Goal: Task Accomplishment & Management: Use online tool/utility

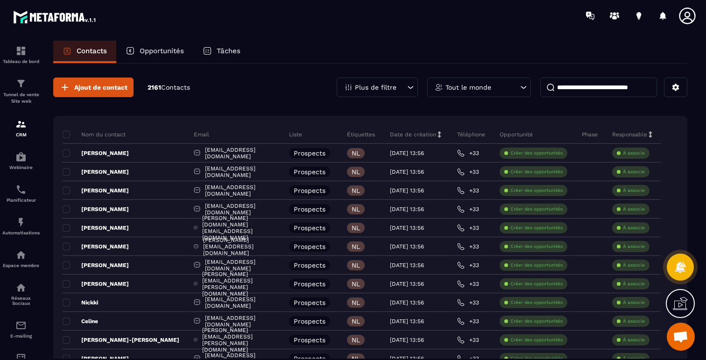
scroll to position [556, 0]
click at [675, 88] on icon at bounding box center [676, 87] width 8 height 8
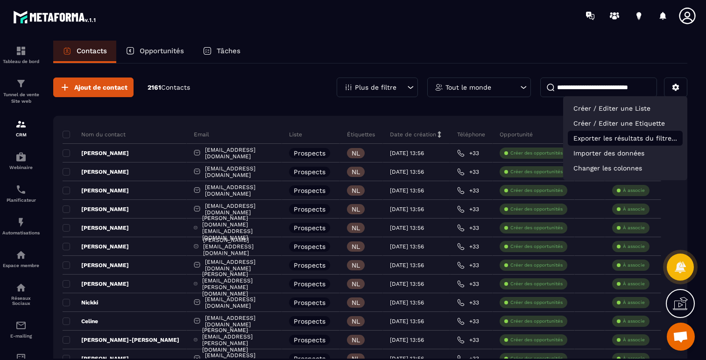
click at [613, 140] on p "Exporter les résultats du filtre..." at bounding box center [625, 138] width 115 height 15
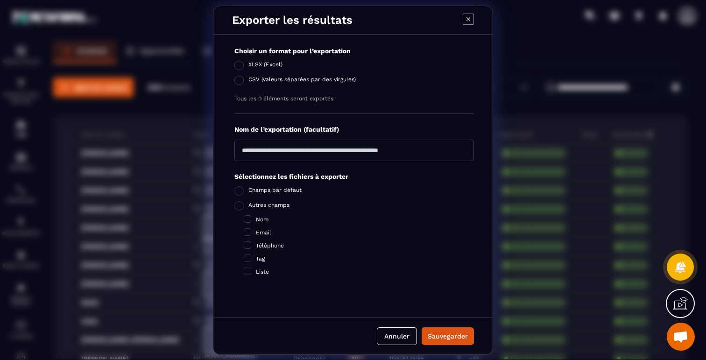
click at [469, 15] on icon "Modal window" at bounding box center [468, 19] width 11 height 11
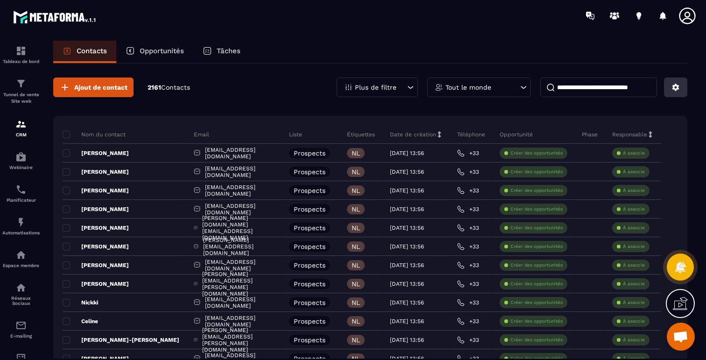
click at [673, 86] on icon at bounding box center [676, 87] width 7 height 7
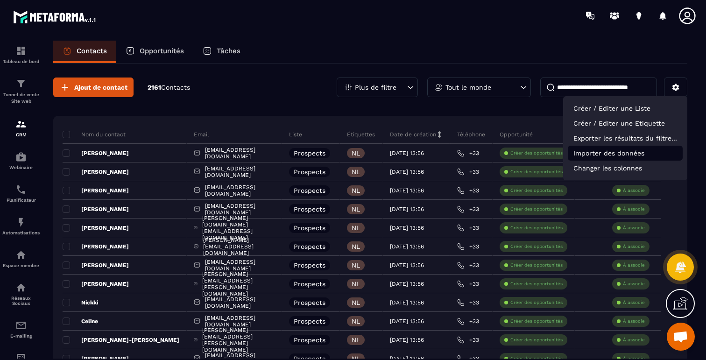
click at [615, 157] on p "Importer des données" at bounding box center [625, 153] width 115 height 15
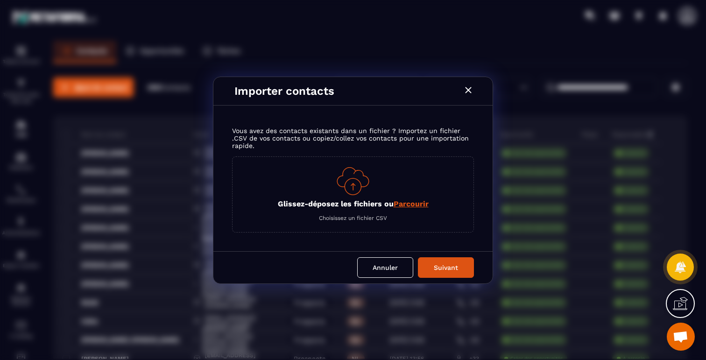
click at [355, 193] on img "Modal window" at bounding box center [353, 181] width 33 height 28
click at [405, 207] on span "Parcourir" at bounding box center [411, 204] width 35 height 9
click at [0, 0] on input "Glissez-déposez les fichiers ou Parcourir" at bounding box center [0, 0] width 0 height 0
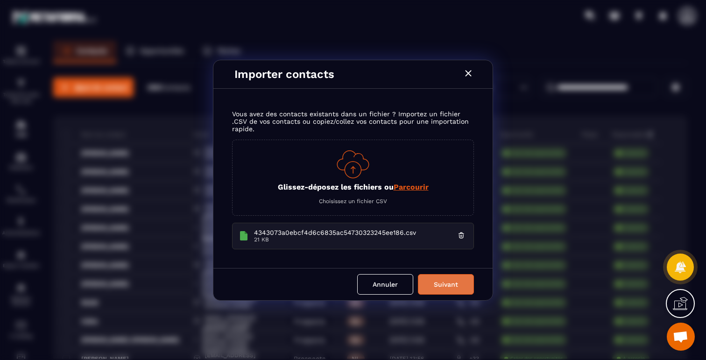
click at [449, 288] on button "Suivant" at bounding box center [446, 284] width 56 height 21
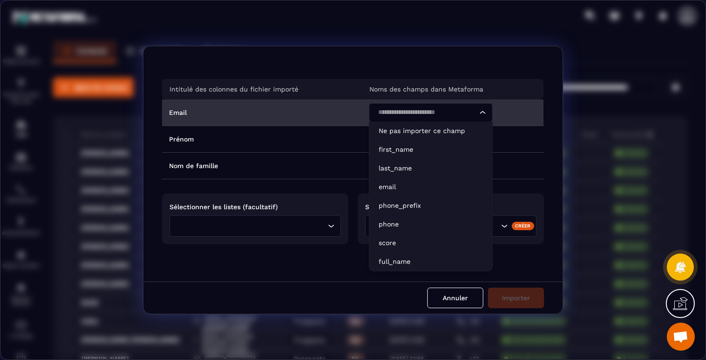
click at [434, 112] on input "Search for option" at bounding box center [426, 112] width 102 height 10
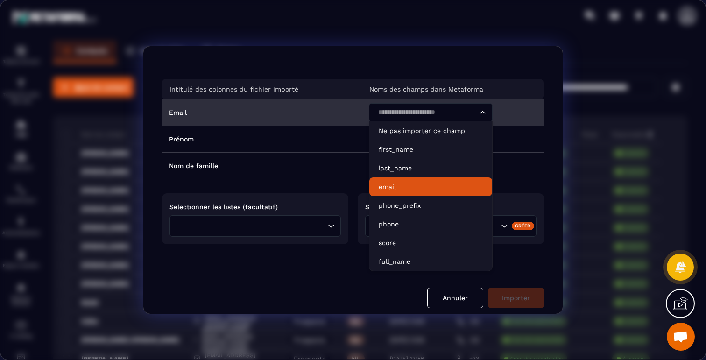
click at [400, 181] on li "email" at bounding box center [431, 187] width 123 height 19
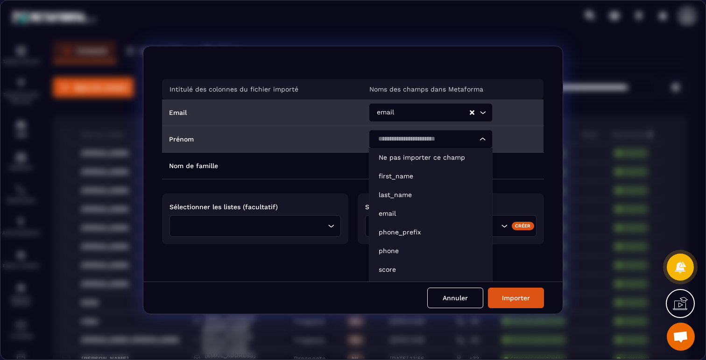
click at [423, 141] on input "Search for option" at bounding box center [426, 139] width 102 height 10
click at [404, 177] on p "first_name" at bounding box center [431, 175] width 104 height 9
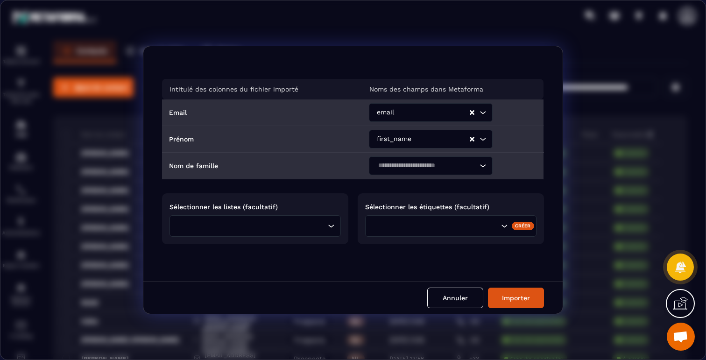
click at [412, 167] on input "Search for option" at bounding box center [426, 166] width 102 height 10
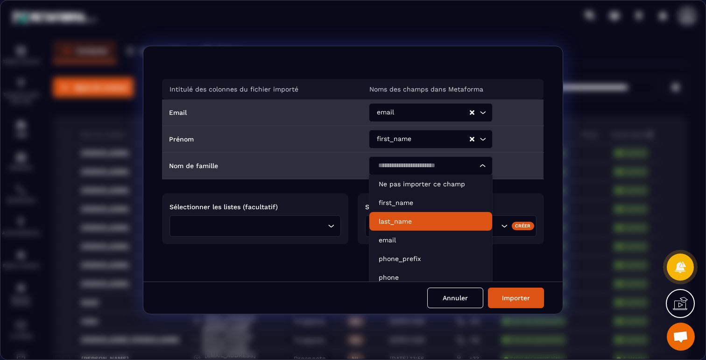
click at [396, 222] on p "last_name" at bounding box center [431, 221] width 104 height 9
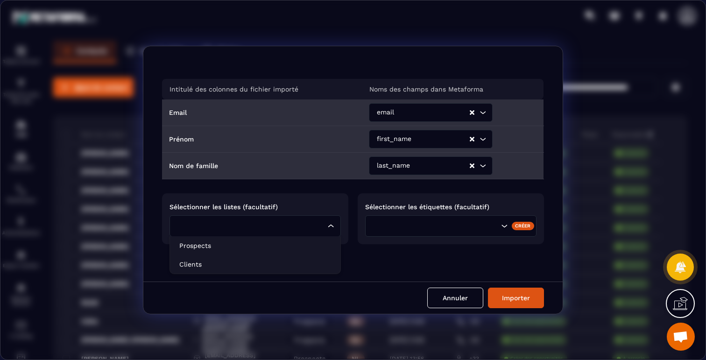
click at [297, 223] on input "Search for option" at bounding box center [251, 226] width 150 height 10
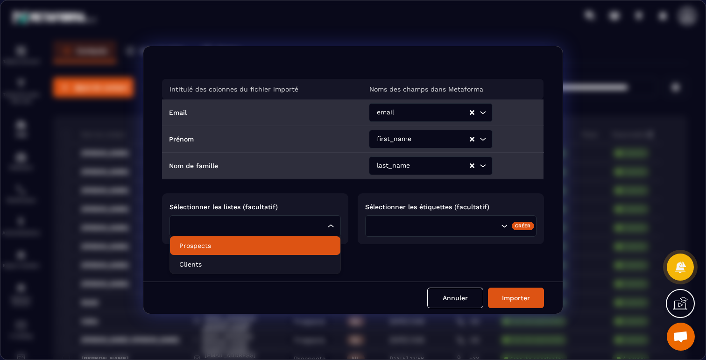
click at [221, 248] on p "Prospects" at bounding box center [255, 245] width 152 height 9
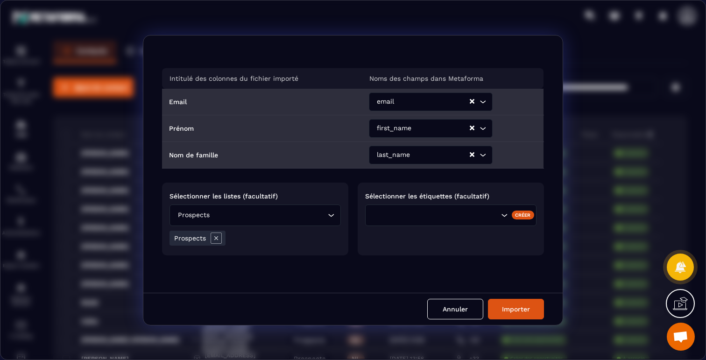
click at [399, 213] on div "Search for option" at bounding box center [435, 215] width 129 height 10
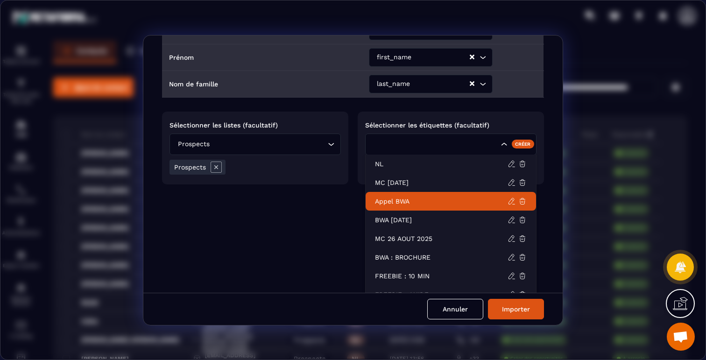
scroll to position [74, 0]
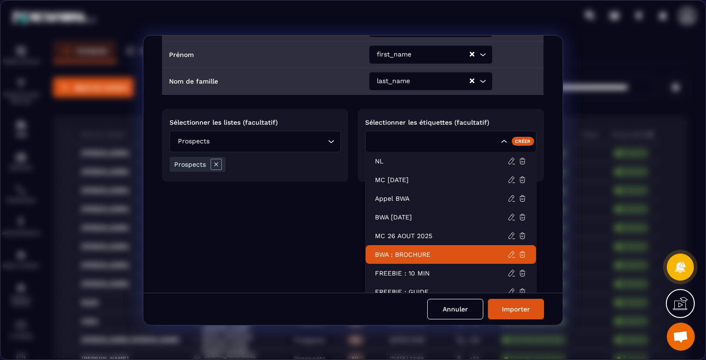
click at [412, 254] on p "BWA : BROCHURE" at bounding box center [441, 254] width 133 height 9
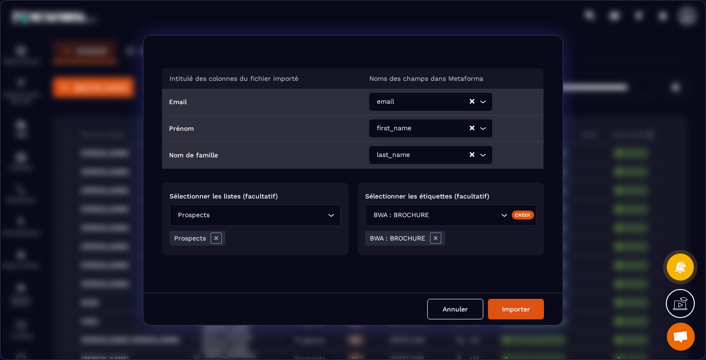
scroll to position [0, 0]
click at [512, 311] on button "Importer" at bounding box center [516, 309] width 56 height 21
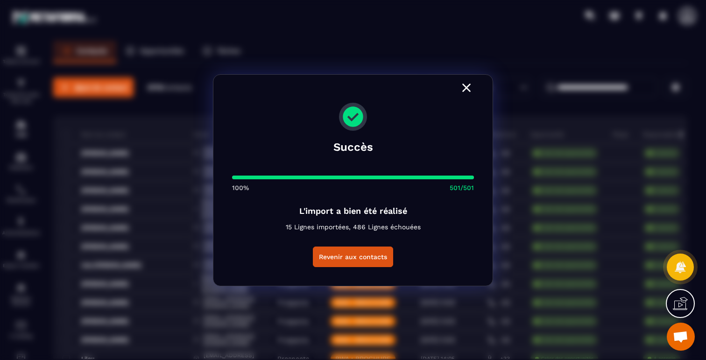
click at [466, 86] on icon "Modal window" at bounding box center [467, 88] width 8 height 8
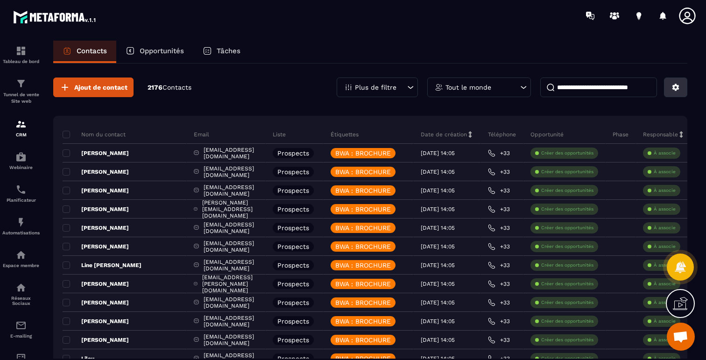
click at [671, 91] on button at bounding box center [675, 88] width 23 height 20
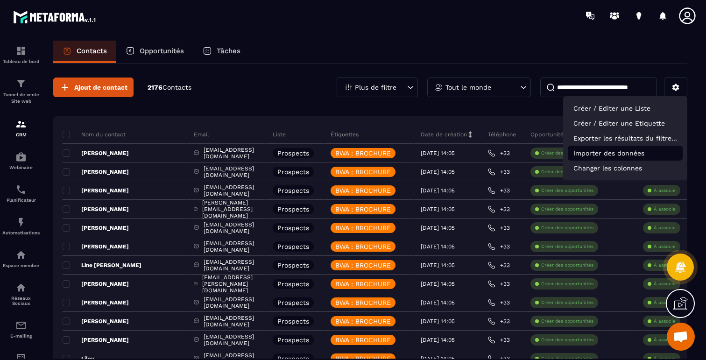
click at [604, 154] on p "Importer des données" at bounding box center [625, 153] width 115 height 15
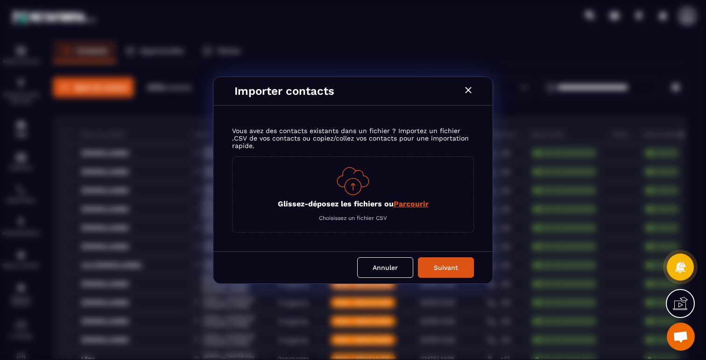
click at [370, 193] on div "Glissez-déposez les fichiers ou Parcourir Choisissez un fichier CSV" at bounding box center [353, 195] width 242 height 76
click at [357, 183] on img "Modal window" at bounding box center [353, 181] width 33 height 28
click at [410, 206] on span "Parcourir" at bounding box center [411, 204] width 35 height 9
click at [0, 0] on input "Glissez-déposez les fichiers ou Parcourir" at bounding box center [0, 0] width 0 height 0
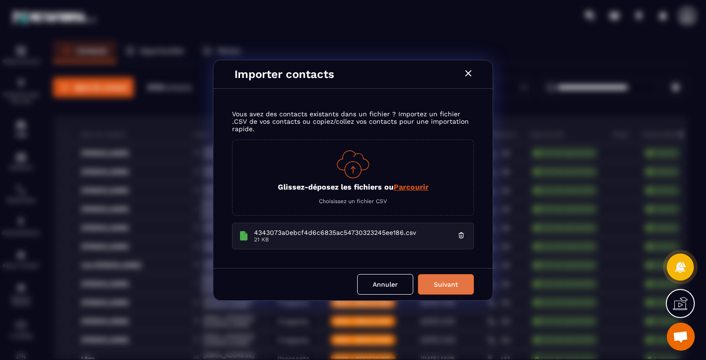
click at [456, 289] on button "Suivant" at bounding box center [446, 284] width 56 height 21
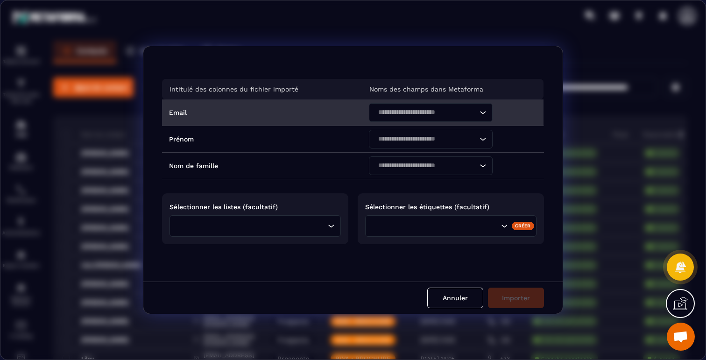
click at [420, 111] on input "Search for option" at bounding box center [426, 112] width 102 height 10
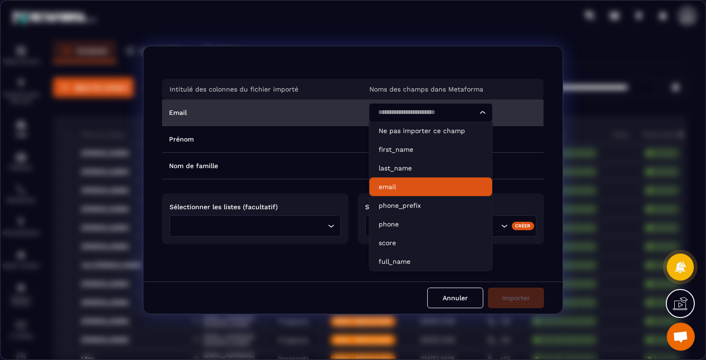
click at [392, 185] on p "email" at bounding box center [431, 186] width 104 height 9
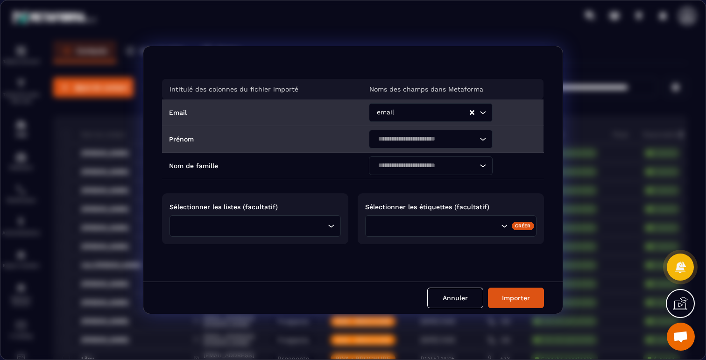
click at [418, 139] on input "Search for option" at bounding box center [426, 139] width 102 height 10
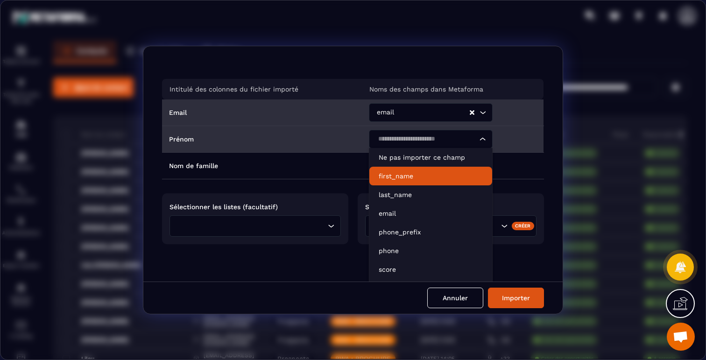
click at [405, 179] on p "first_name" at bounding box center [431, 175] width 104 height 9
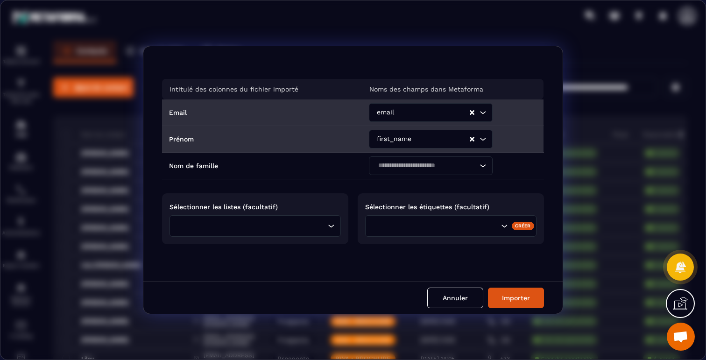
click at [301, 223] on input "Search for option" at bounding box center [253, 226] width 146 height 10
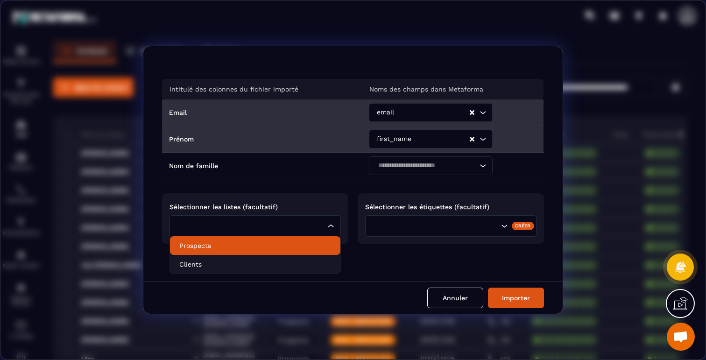
click at [218, 246] on p "Prospects" at bounding box center [255, 245] width 152 height 9
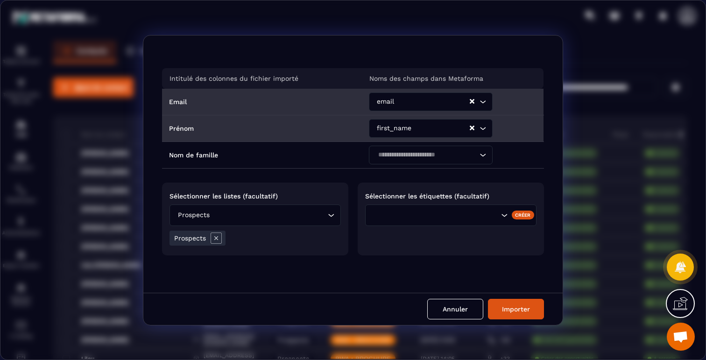
click at [412, 221] on div "Search for option" at bounding box center [450, 215] width 171 height 21
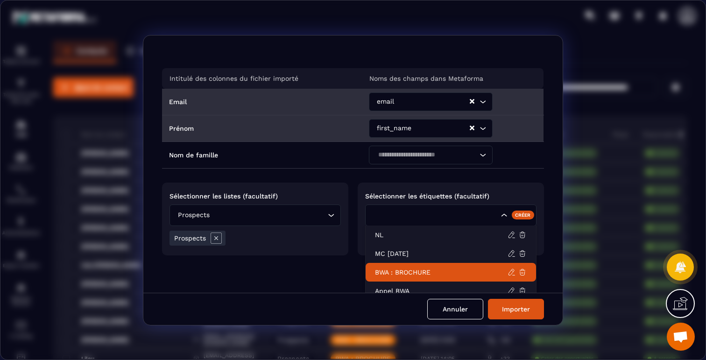
click at [413, 268] on p "BWA : BROCHURE" at bounding box center [441, 272] width 133 height 9
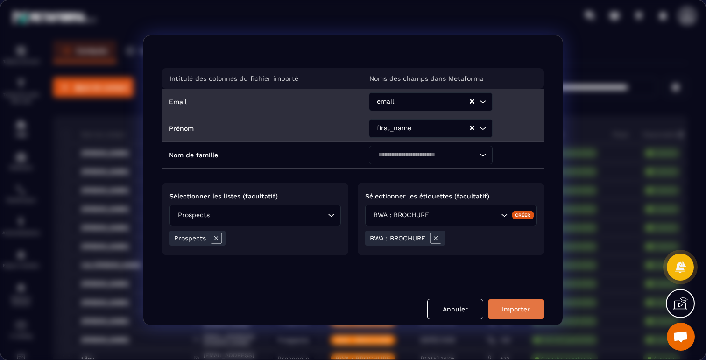
click at [522, 312] on button "Importer" at bounding box center [516, 309] width 56 height 21
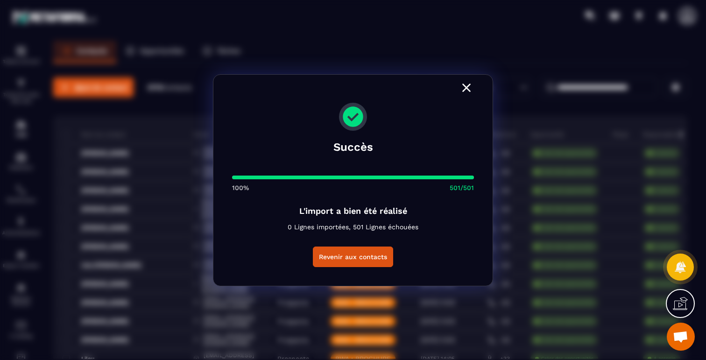
click at [468, 87] on icon "Modal window" at bounding box center [467, 88] width 8 height 8
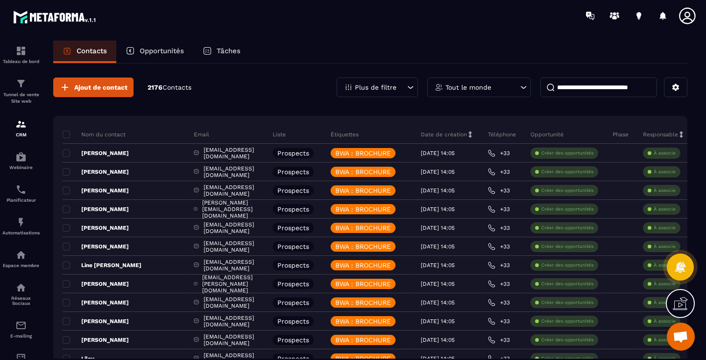
click at [314, 85] on div "Ajout de contact 2176 Contacts Plus de filtre Tout le monde" at bounding box center [370, 88] width 635 height 20
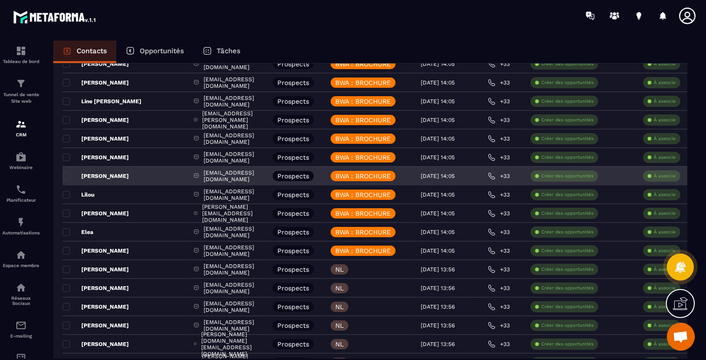
scroll to position [190, 0]
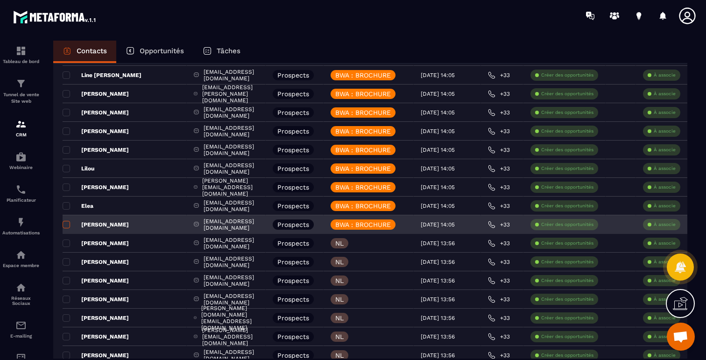
click at [67, 224] on span at bounding box center [66, 224] width 7 height 7
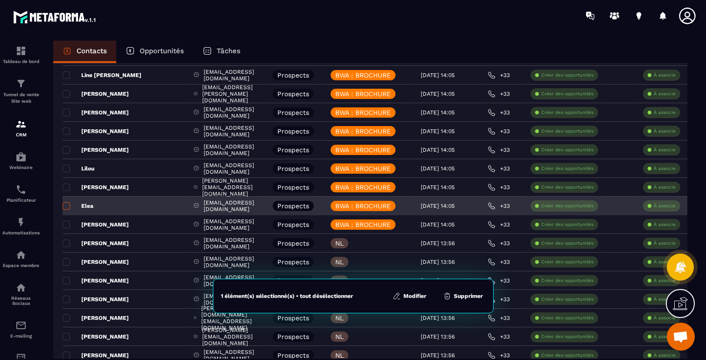
click at [67, 207] on span at bounding box center [66, 205] width 7 height 7
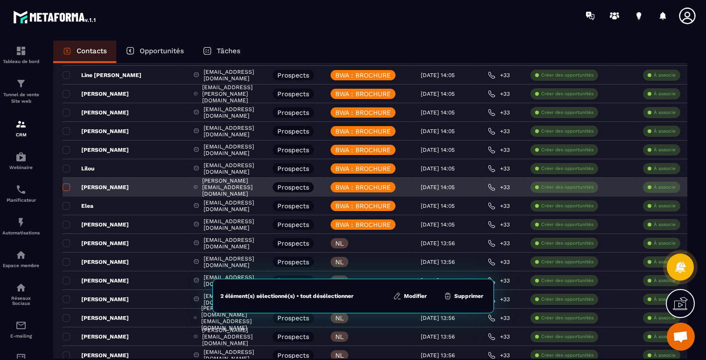
click at [67, 189] on span at bounding box center [66, 187] width 7 height 7
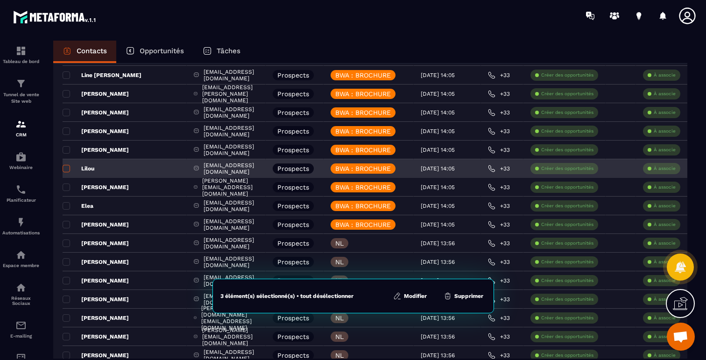
click at [67, 171] on span at bounding box center [66, 168] width 7 height 7
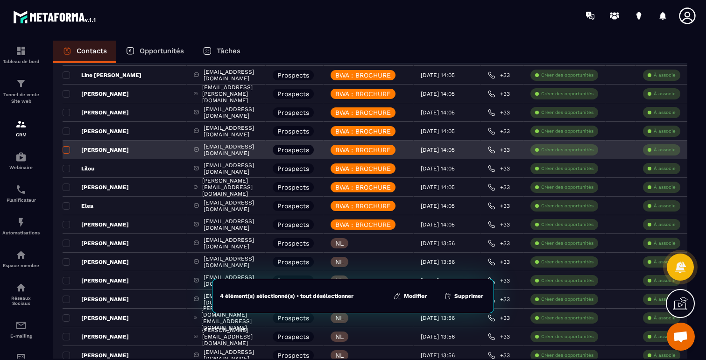
click at [66, 156] on label at bounding box center [66, 153] width 7 height 7
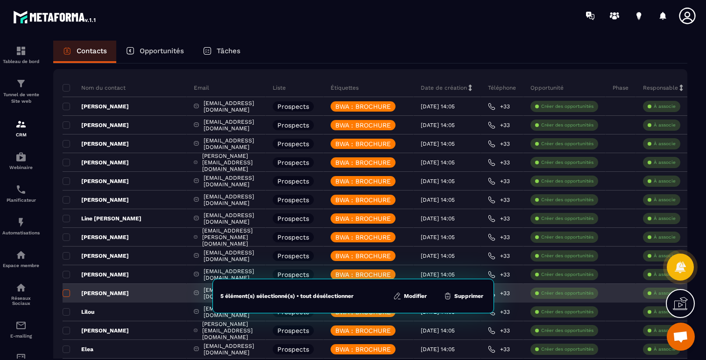
scroll to position [41, 0]
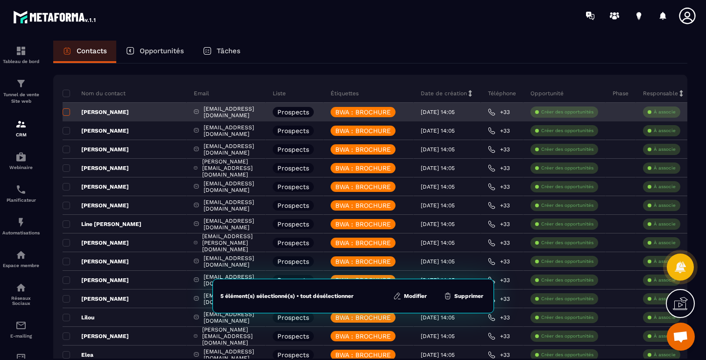
click at [68, 112] on span at bounding box center [66, 111] width 7 height 7
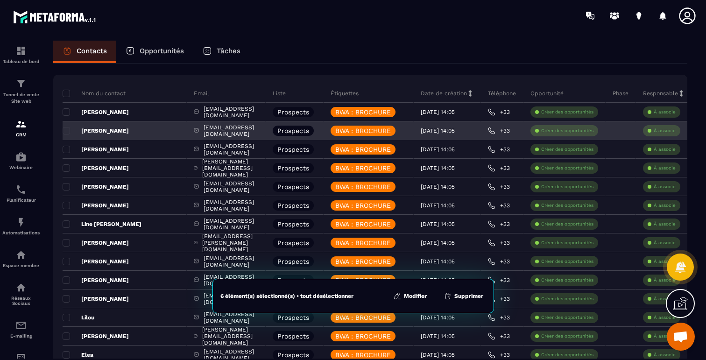
click at [71, 128] on p "[PERSON_NAME]" at bounding box center [96, 130] width 66 height 7
